Goal: Information Seeking & Learning: Learn about a topic

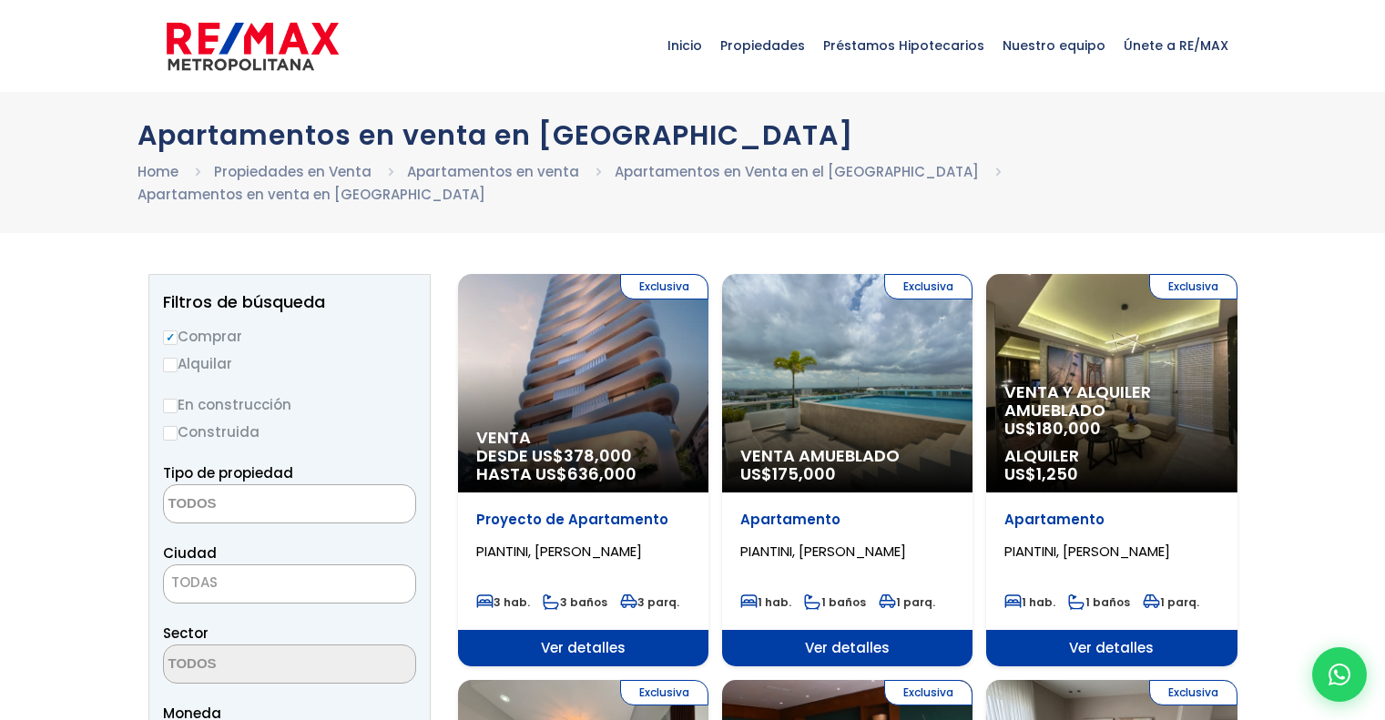
select select
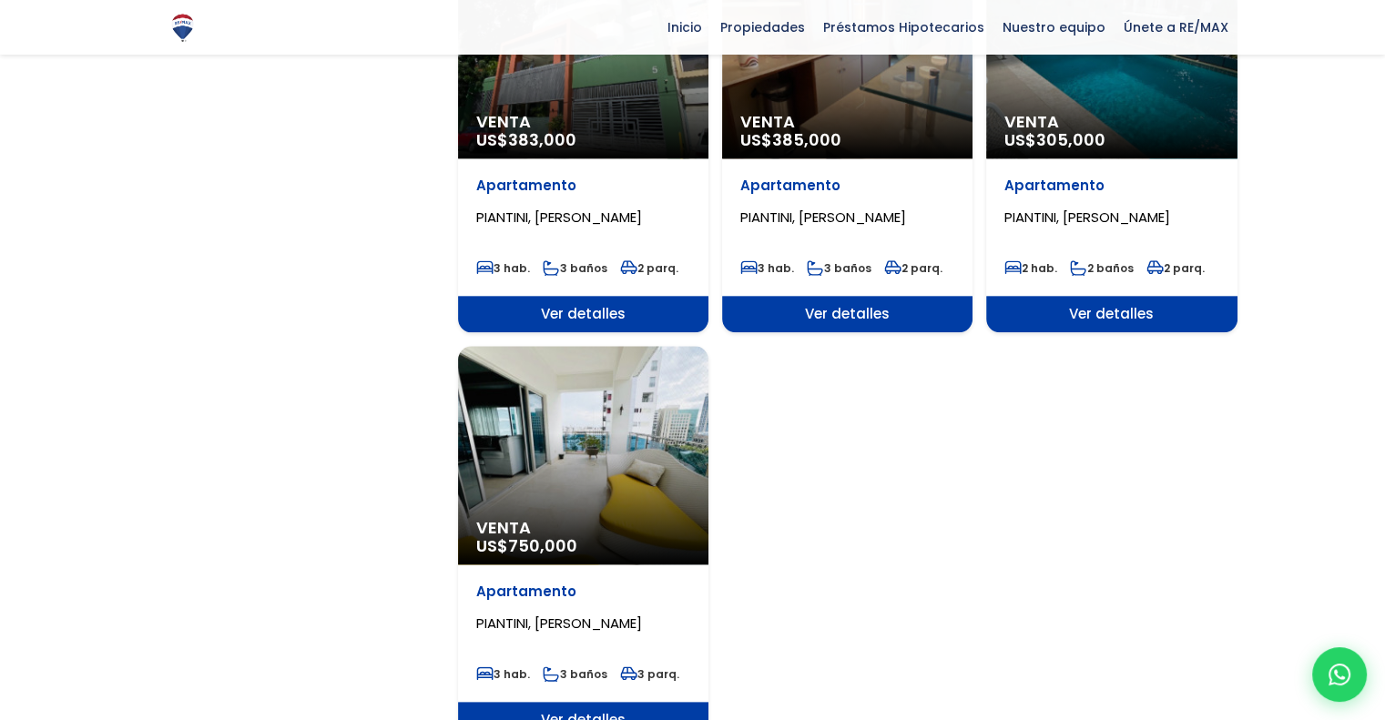
scroll to position [2094, 0]
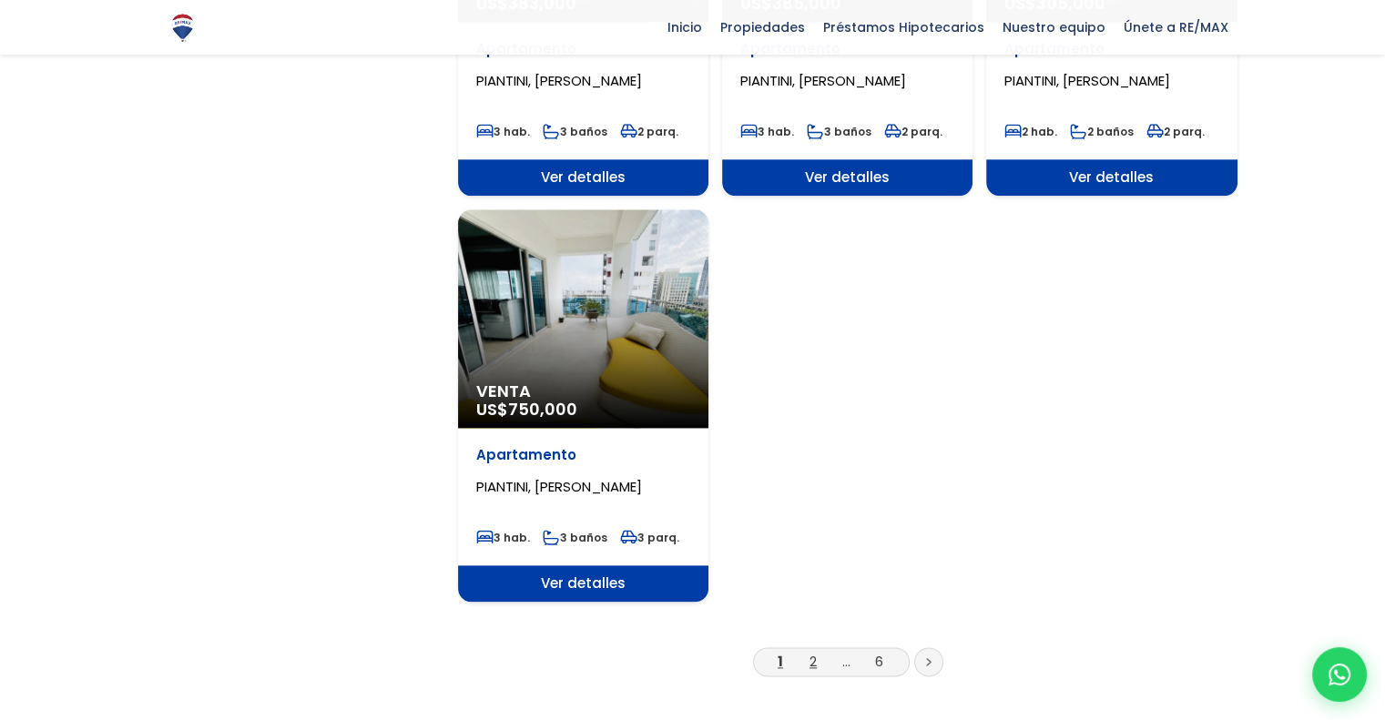
click at [810, 652] on link "2" at bounding box center [813, 661] width 7 height 19
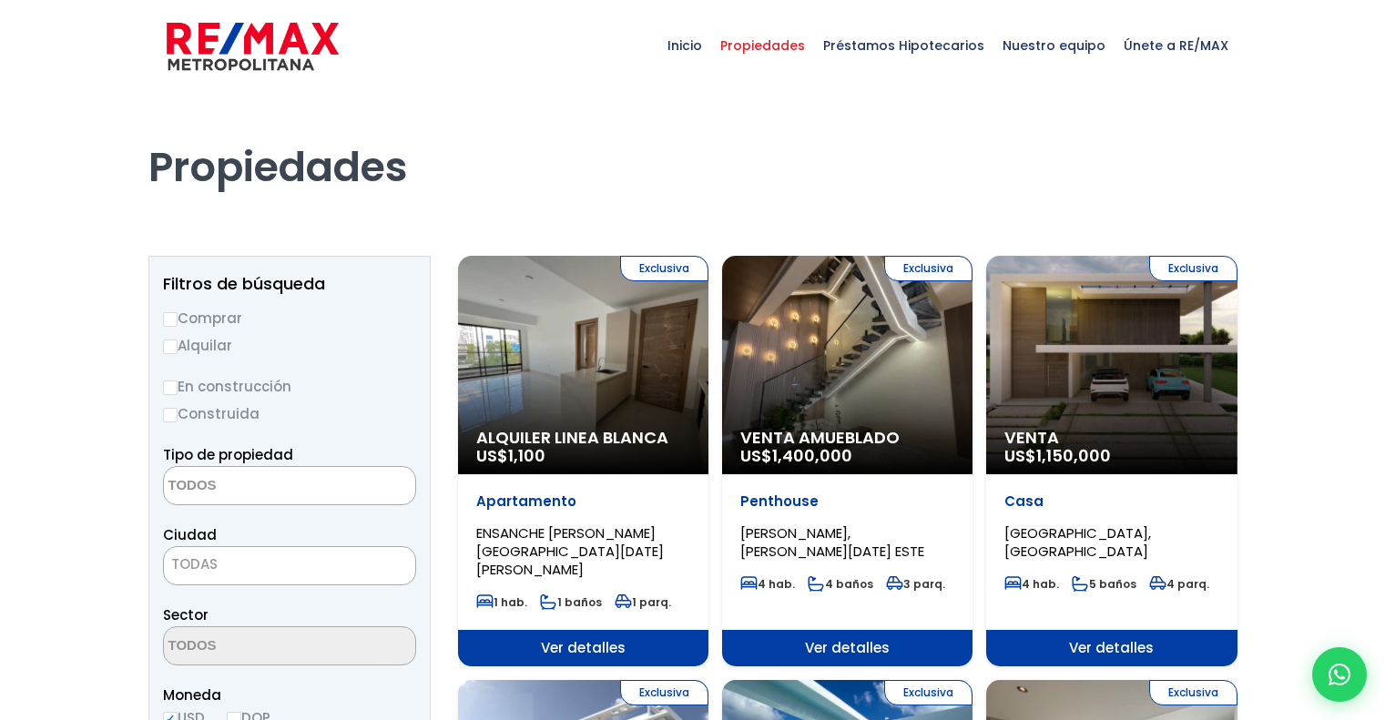
select select
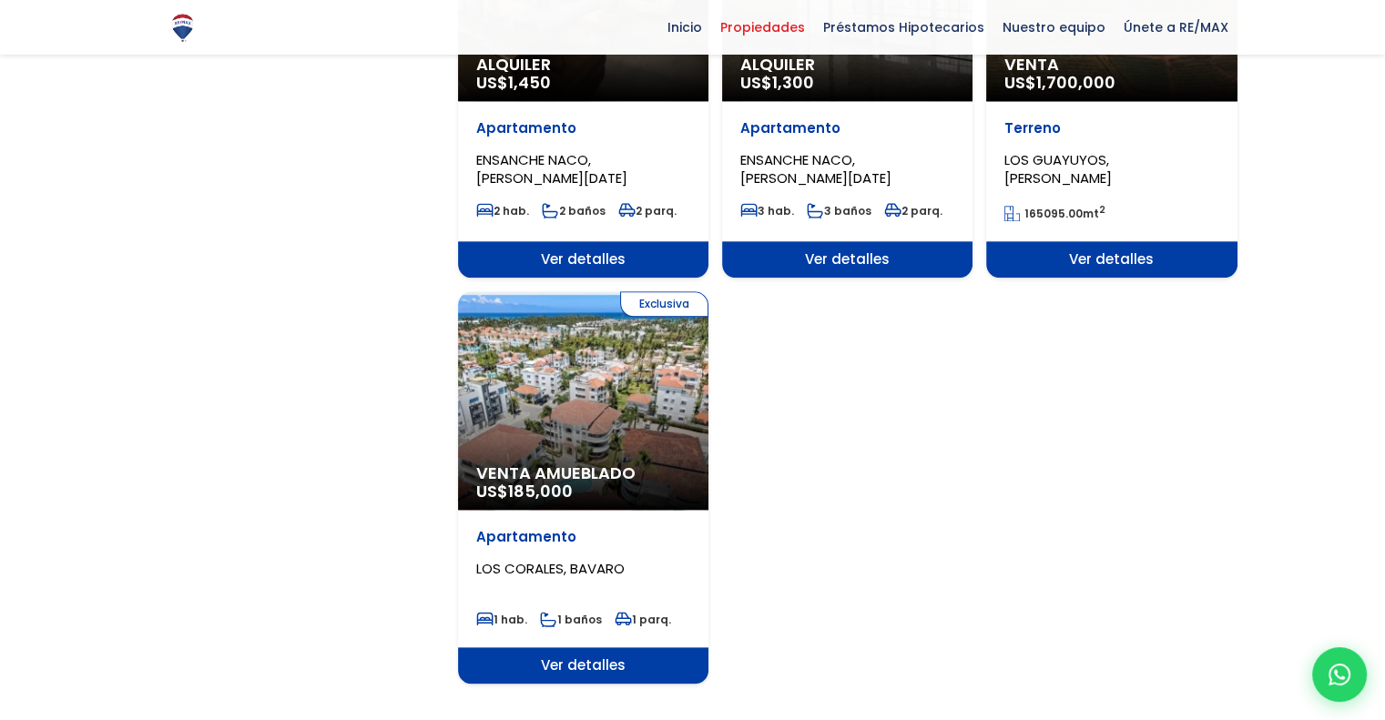
scroll to position [2094, 0]
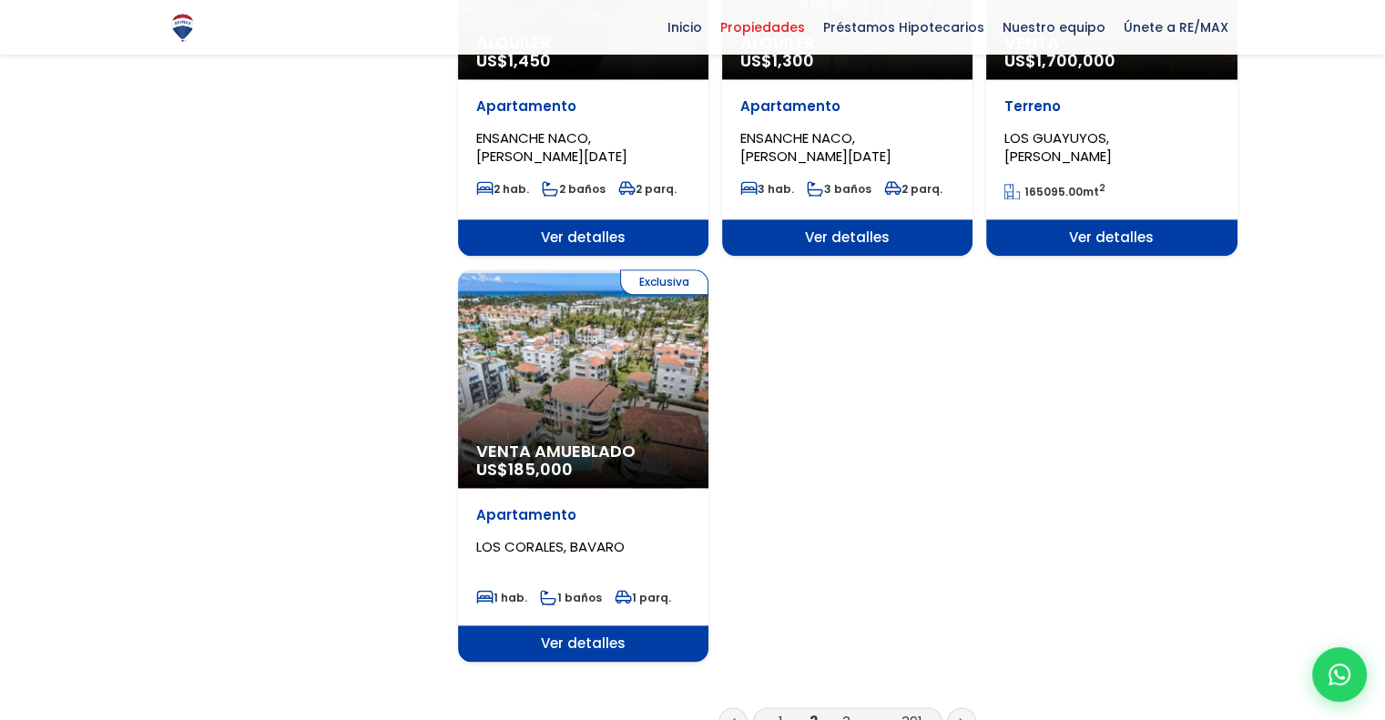
click at [845, 712] on link "3" at bounding box center [846, 721] width 8 height 19
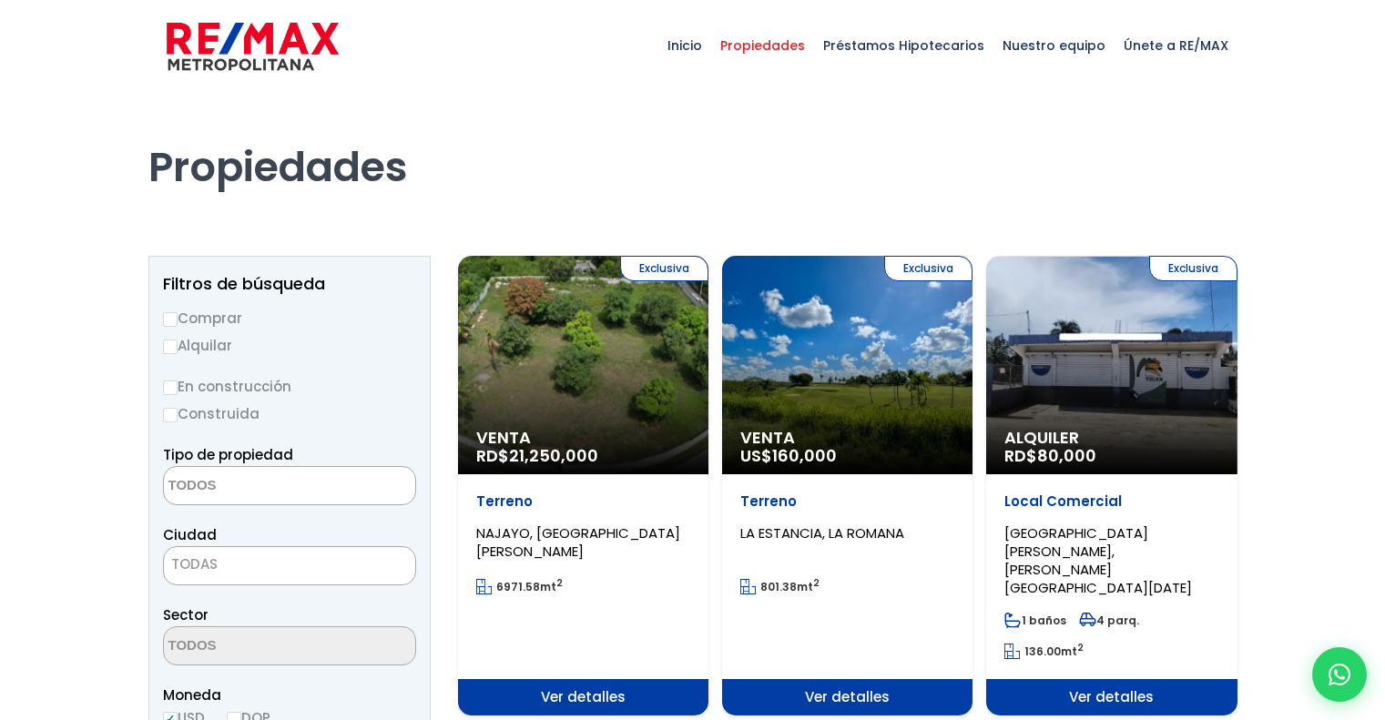
select select
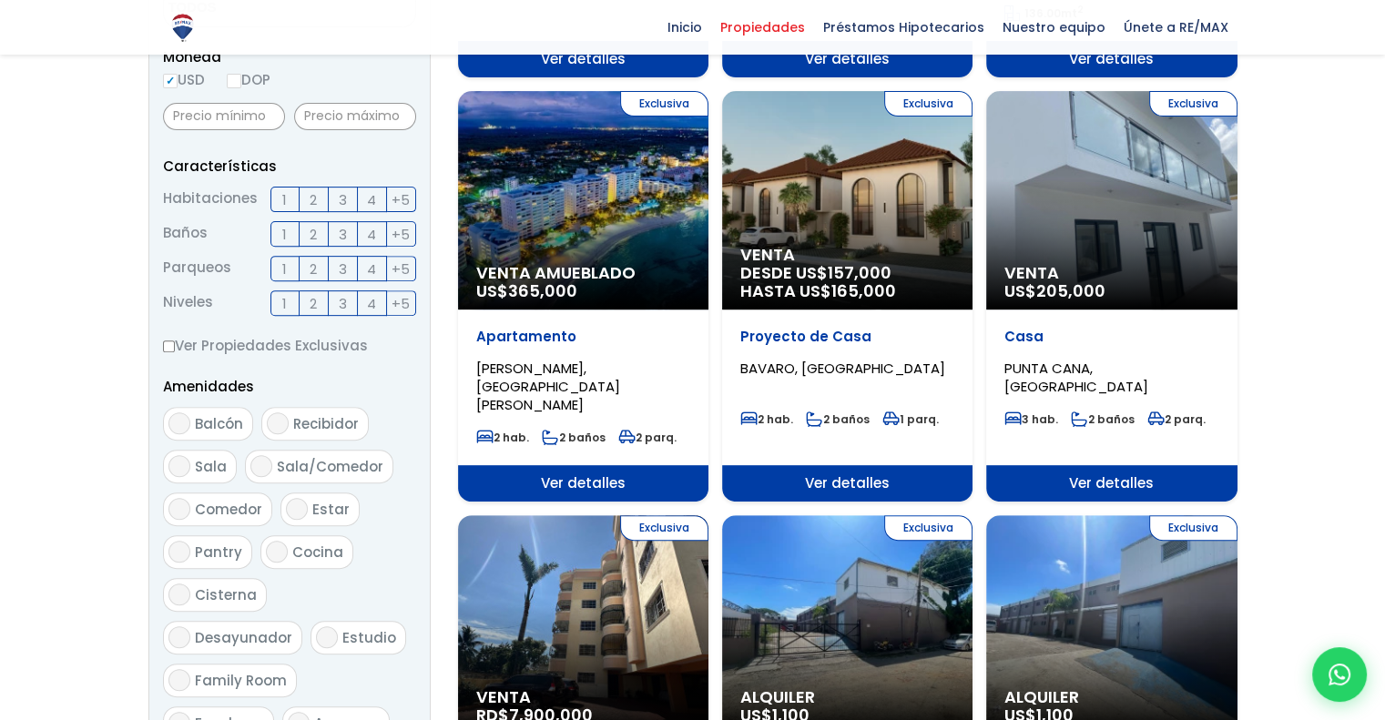
scroll to position [1002, 0]
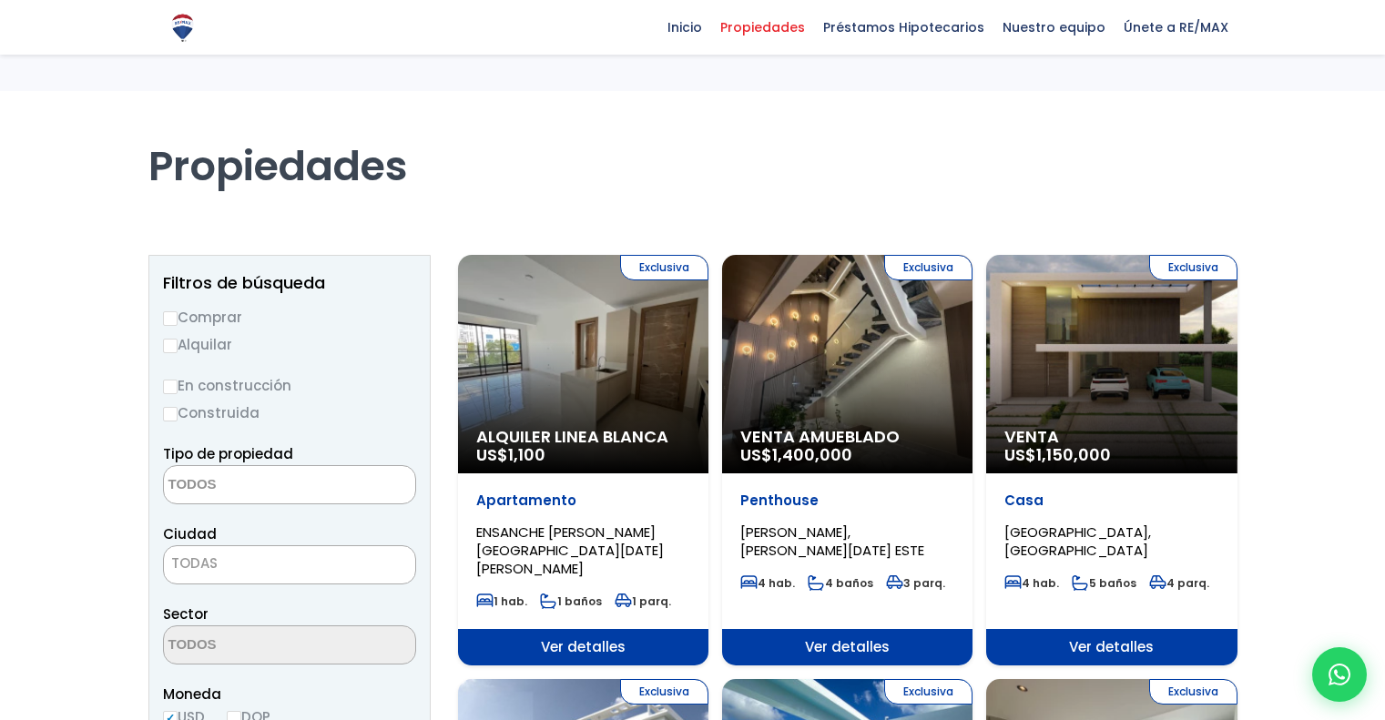
select select
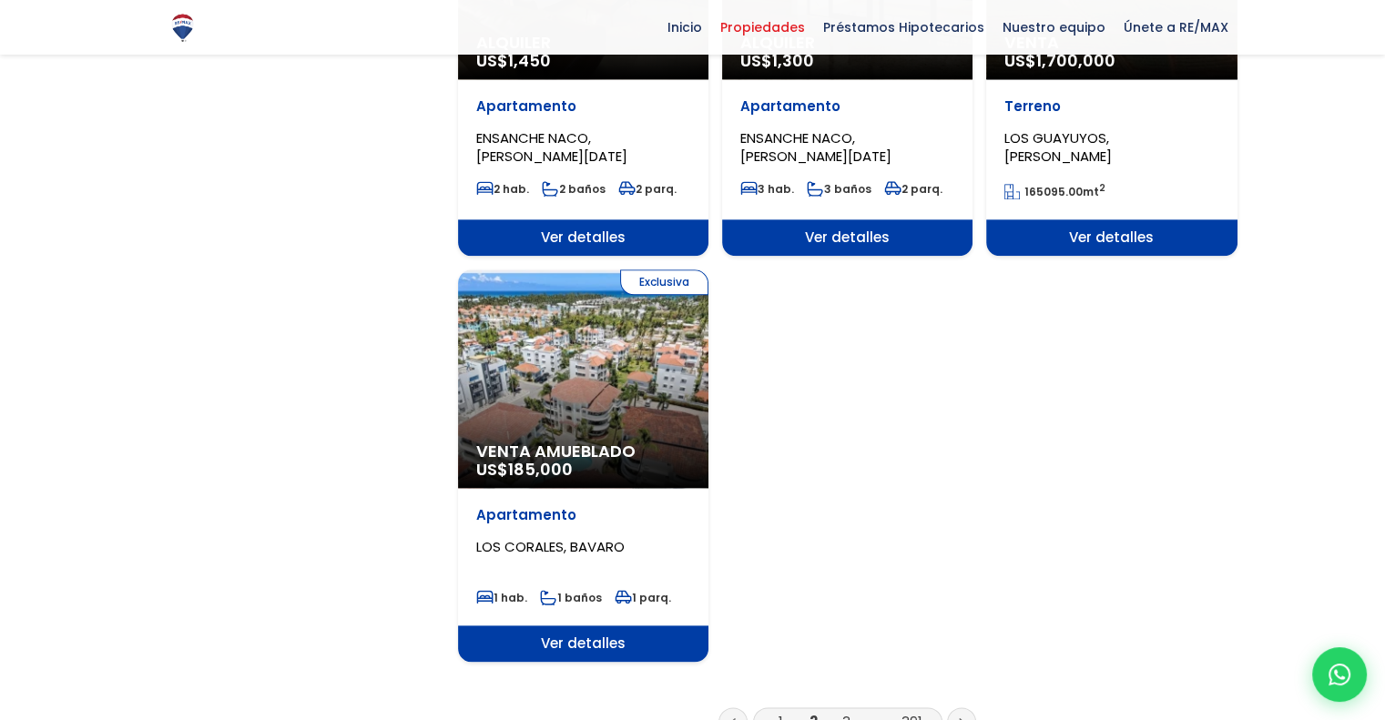
scroll to position [2094, 0]
